Goal: Transaction & Acquisition: Subscribe to service/newsletter

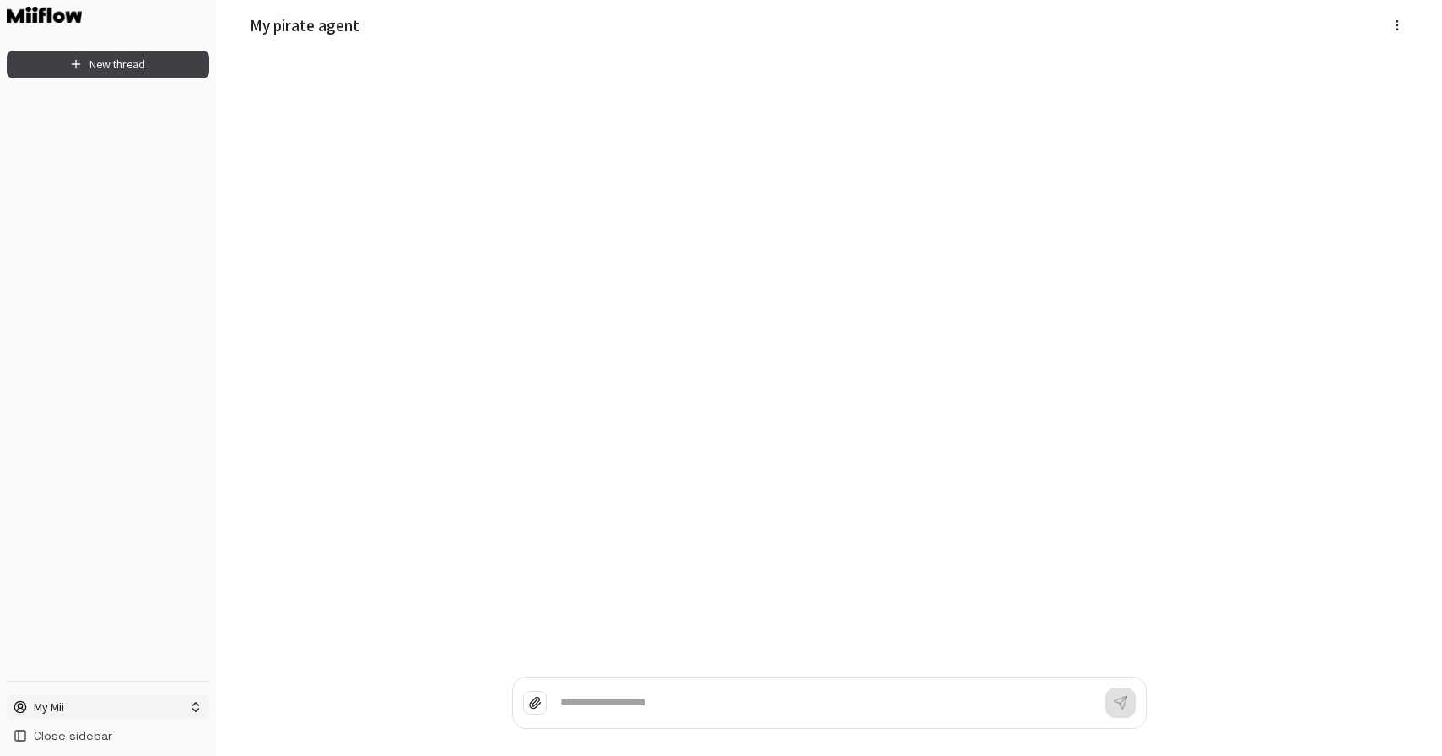
click at [112, 705] on html "New thread My Mii Close sidebar My pirate agent *" at bounding box center [721, 378] width 1442 height 756
click at [76, 597] on div "My Mii" at bounding box center [108, 604] width 194 height 27
click at [76, 599] on div "New thread" at bounding box center [108, 362] width 216 height 637
click at [78, 706] on html "New thread My Mii Close sidebar My pirate agent *" at bounding box center [721, 378] width 1442 height 756
click at [81, 602] on div "My Mii" at bounding box center [108, 604] width 194 height 27
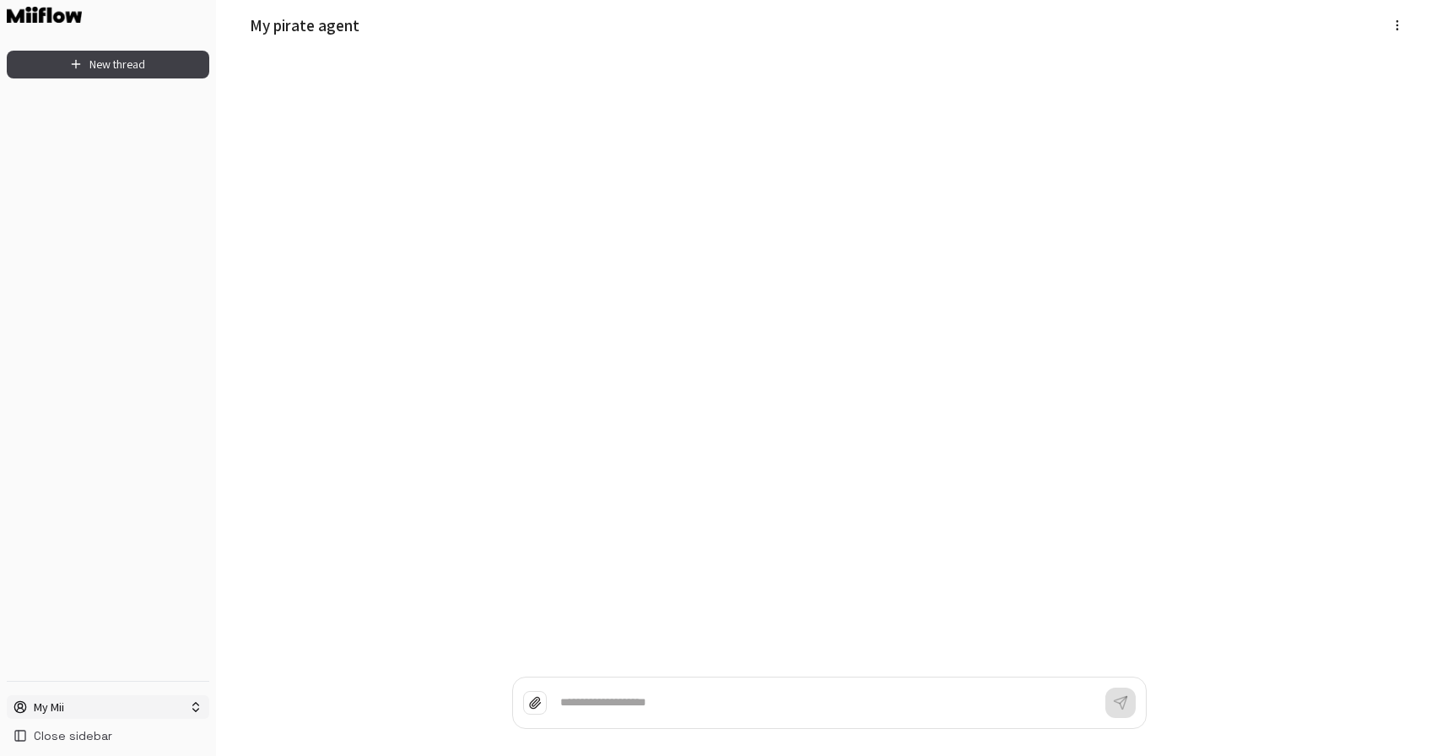
click at [95, 708] on html "New thread My Mii Close sidebar My pirate agent *" at bounding box center [721, 378] width 1442 height 756
click at [54, 673] on div "Log out" at bounding box center [108, 674] width 194 height 27
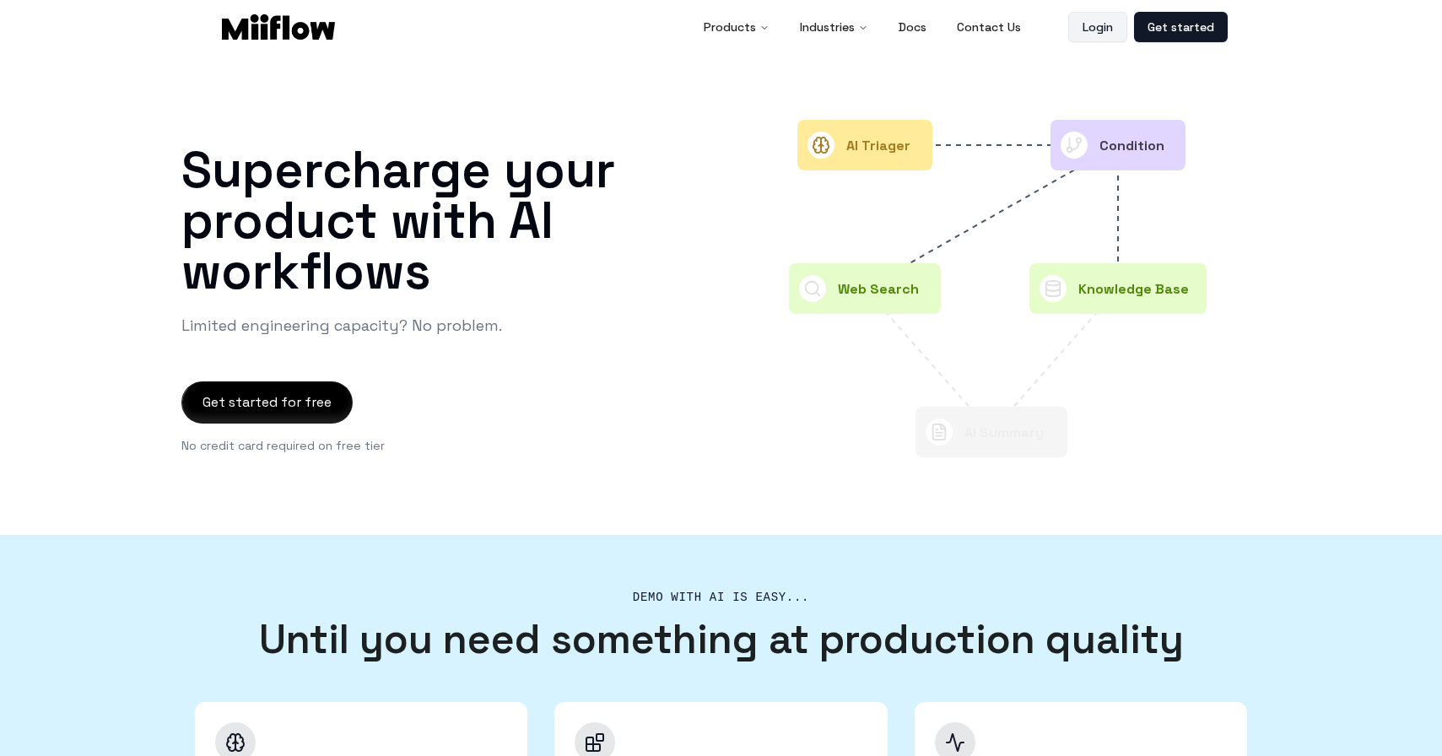
click at [1085, 27] on link "Login" at bounding box center [1097, 27] width 59 height 30
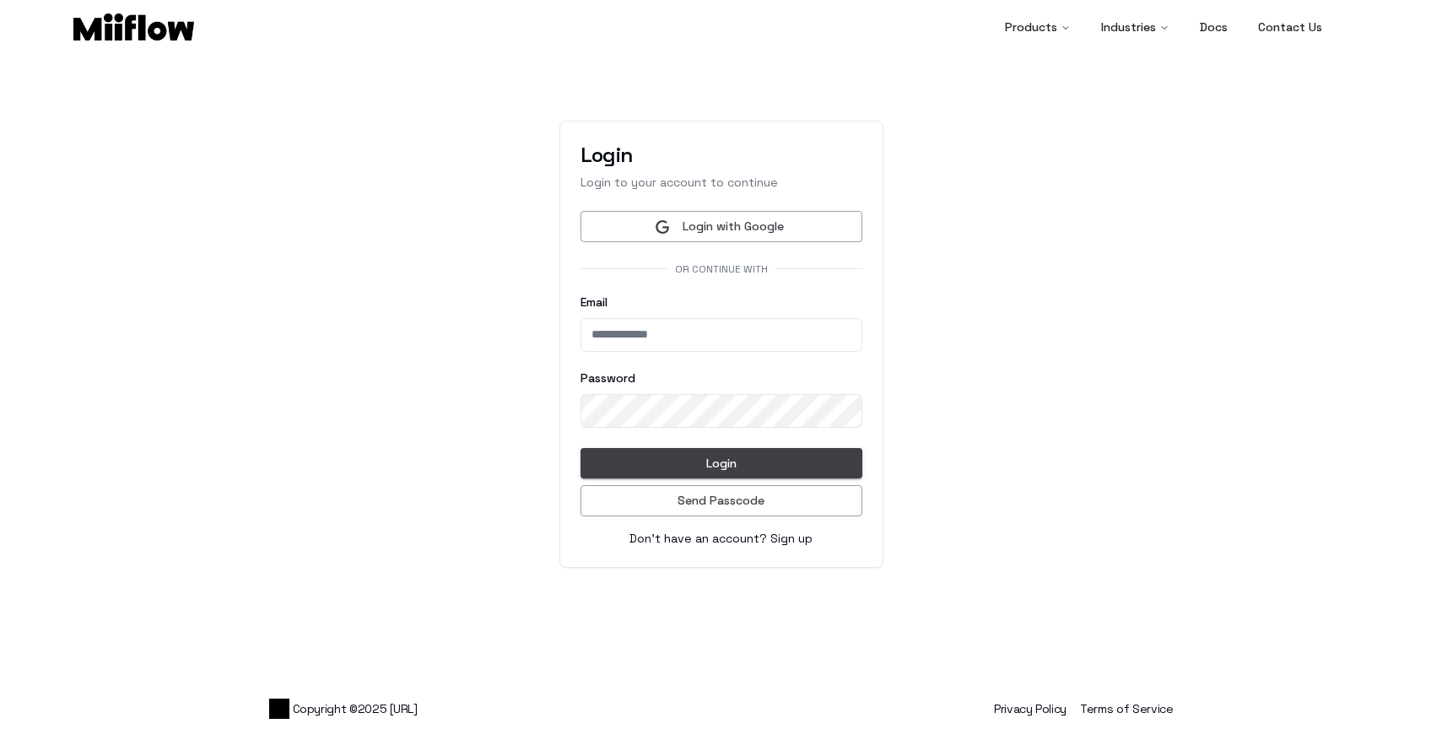
click at [795, 537] on link "Sign up" at bounding box center [791, 538] width 42 height 15
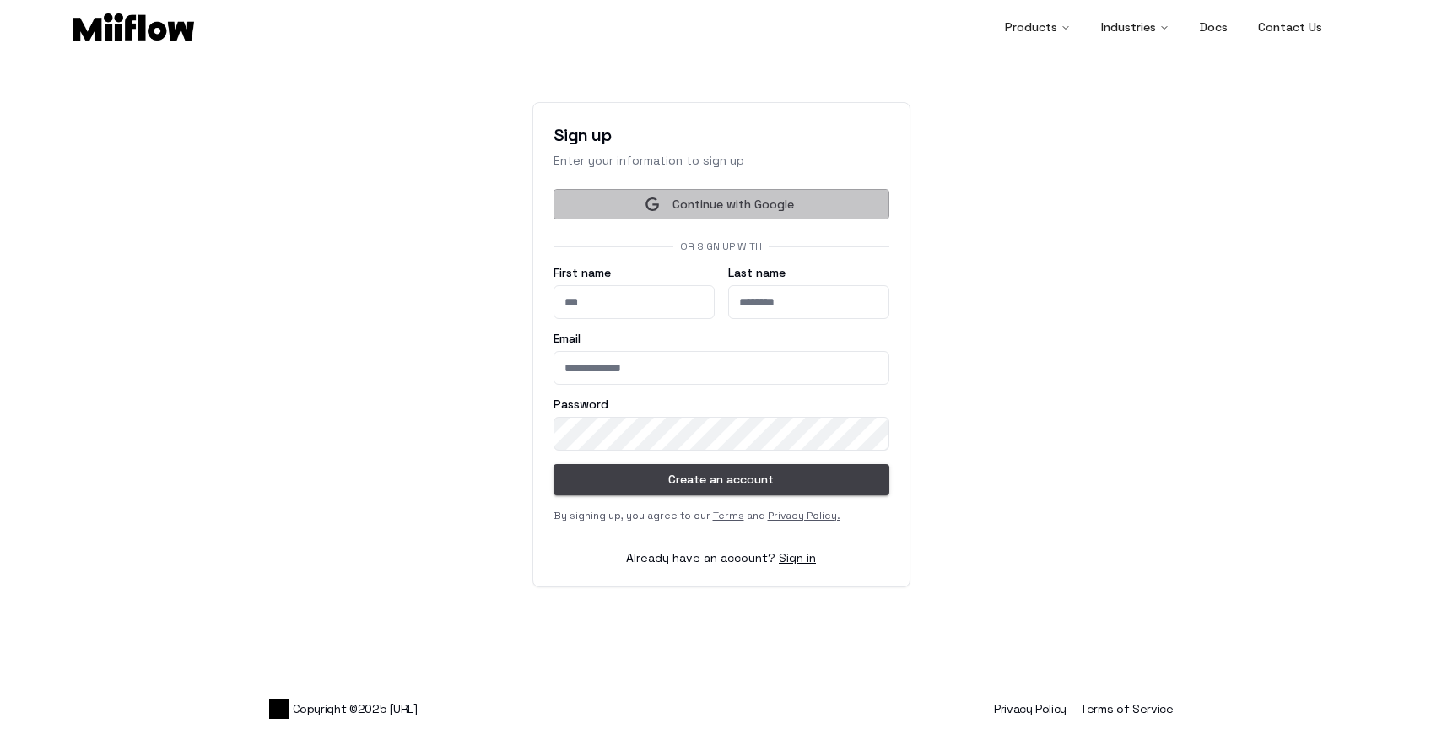
click at [712, 204] on button "Continue with Google" at bounding box center [722, 204] width 336 height 31
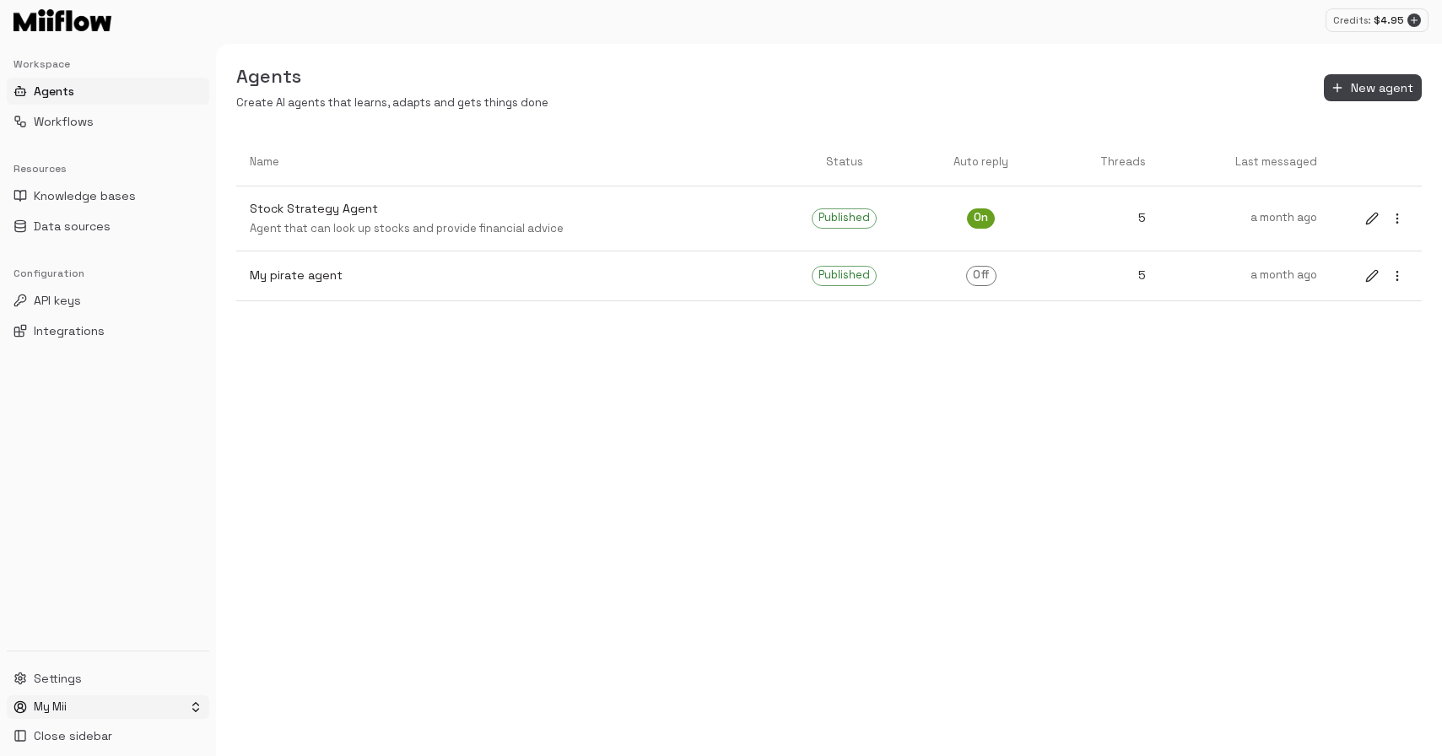
click at [52, 706] on html "Credits: $ 4.95 Workspace Agents Workflows Resources Knowledge bases Data sourc…" at bounding box center [721, 378] width 1442 height 756
click at [494, 465] on html "Credits: $ 4.95 Workspace Agents Workflows Resources Knowledge bases Data sourc…" at bounding box center [721, 378] width 1442 height 756
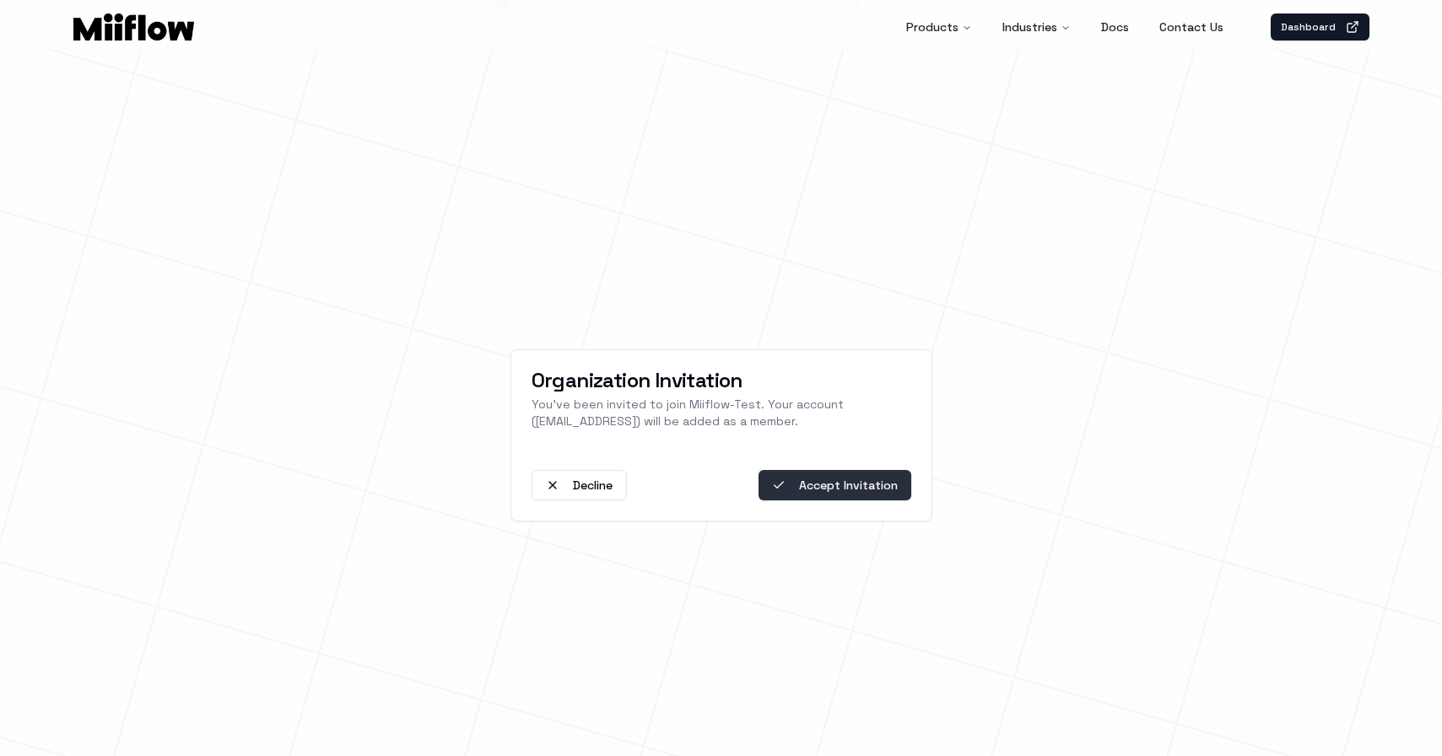
click at [829, 487] on button "Accept Invitation" at bounding box center [835, 485] width 153 height 30
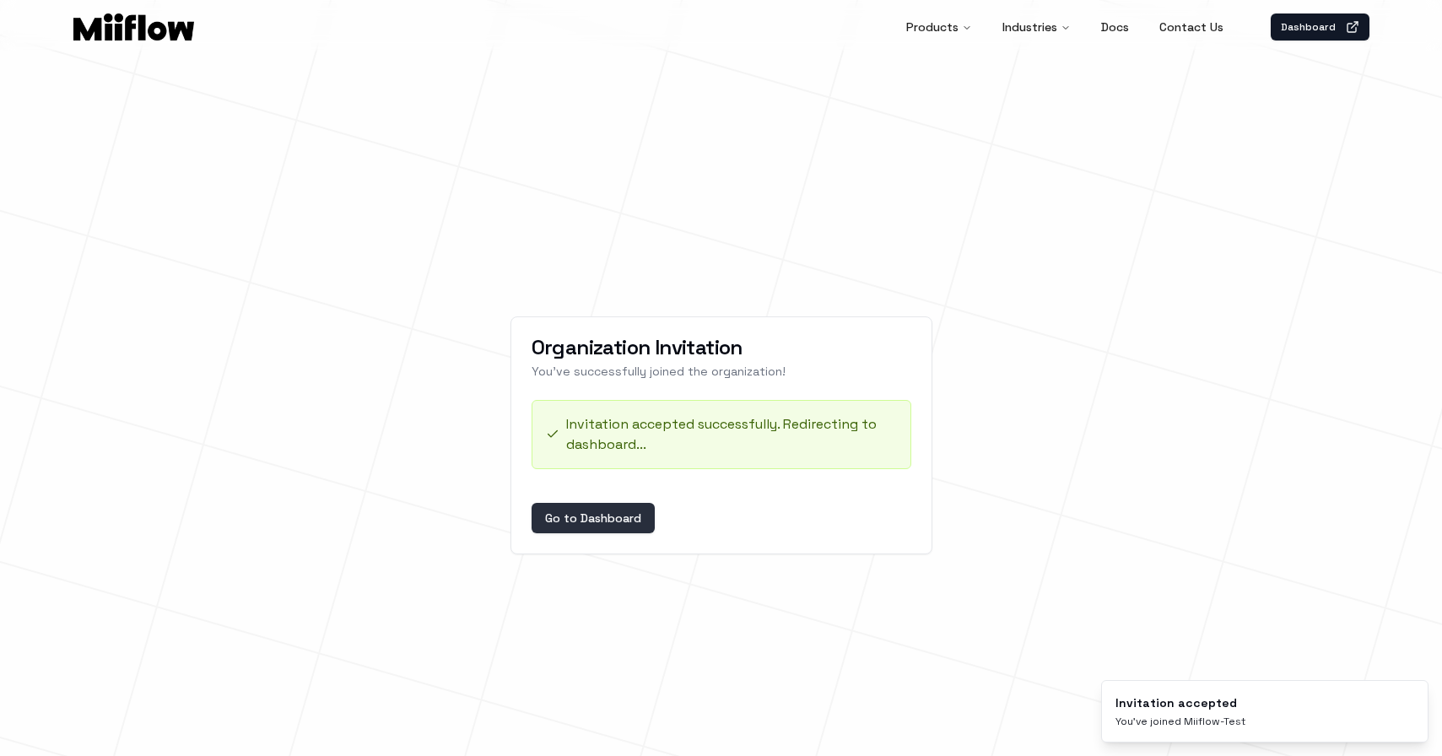
click at [596, 522] on button "Go to Dashboard" at bounding box center [593, 518] width 123 height 30
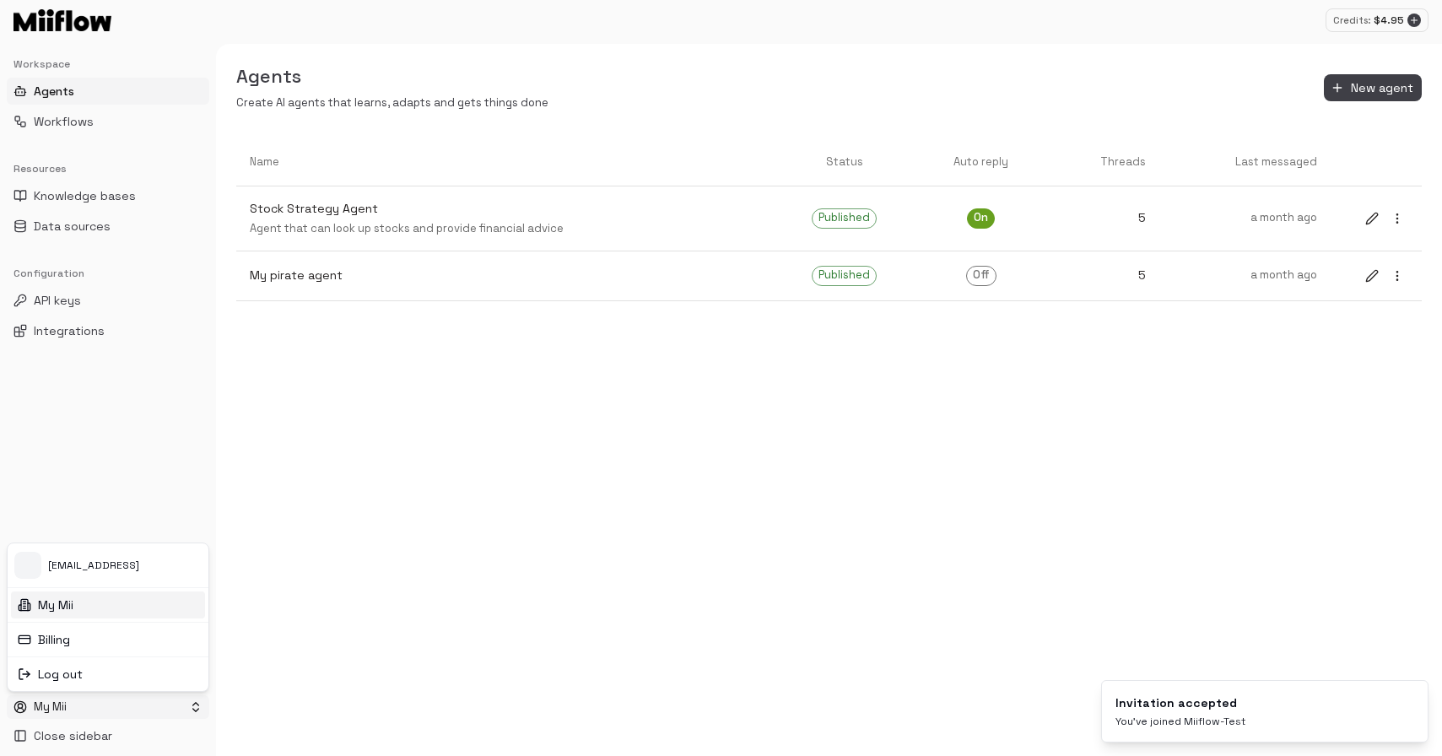
click at [73, 707] on html "Credits: $ 4.95 Workspace Agents Workflows Resources Knowledge bases Data sourc…" at bounding box center [721, 378] width 1442 height 756
click at [79, 704] on html "Credits: $ 4.95 Workspace Agents Workflows Resources Knowledge bases Data sourc…" at bounding box center [721, 378] width 1442 height 756
click at [562, 467] on html "Credits: $ 4.95 Workspace Agents Workflows Resources Knowledge bases Data sourc…" at bounding box center [721, 378] width 1442 height 756
